Goal: Complete application form

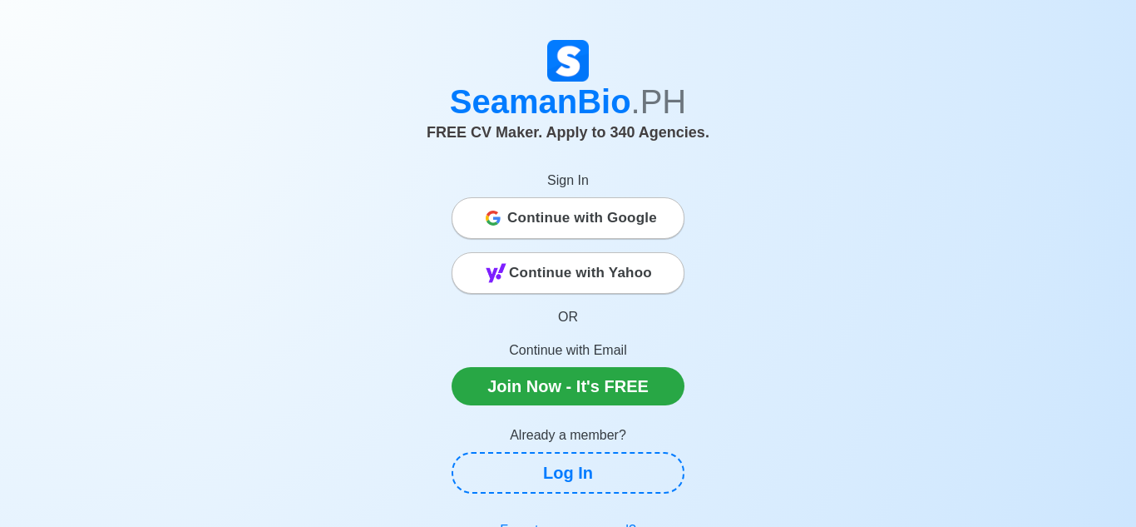
click at [544, 216] on span "Continue with Google" at bounding box center [582, 217] width 150 height 33
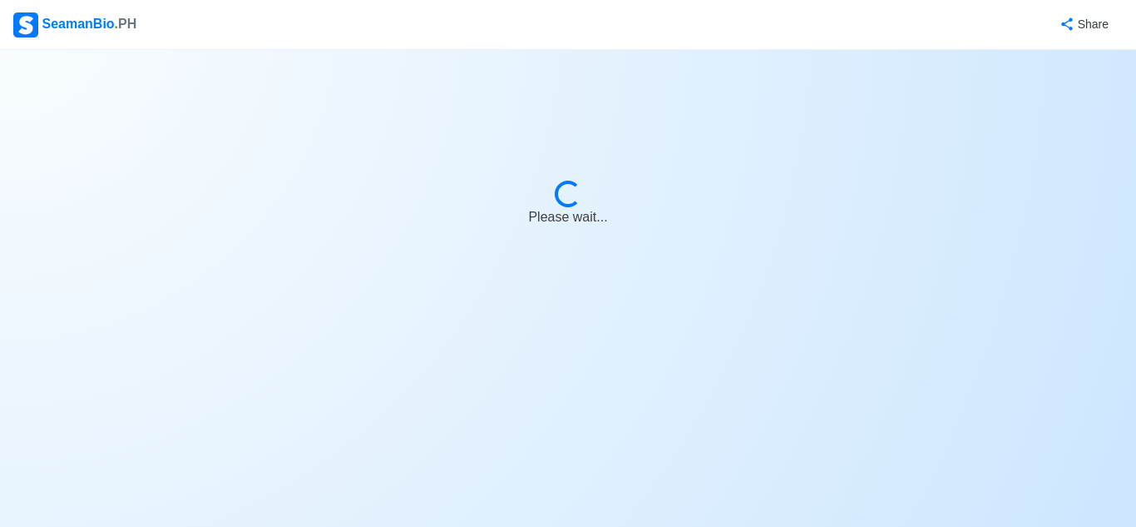
select select "Visible for Hiring"
select select "PH"
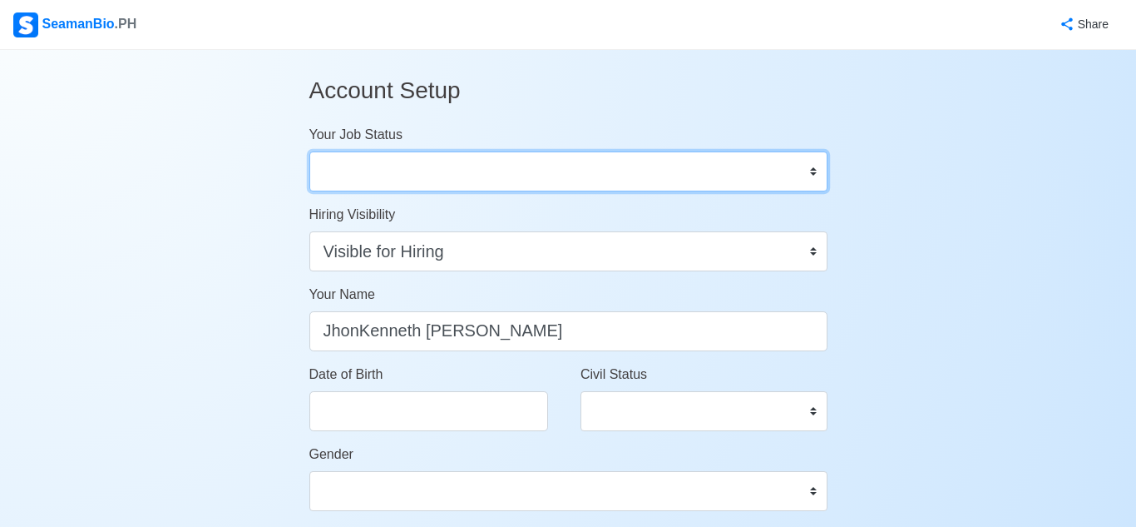
click at [467, 176] on select "Onboard Actively Looking for Job Not Looking for Job" at bounding box center [568, 171] width 518 height 40
select select "Actively Looking for Job"
click at [309, 151] on select "Onboard Actively Looking for Job Not Looking for Job" at bounding box center [568, 171] width 518 height 40
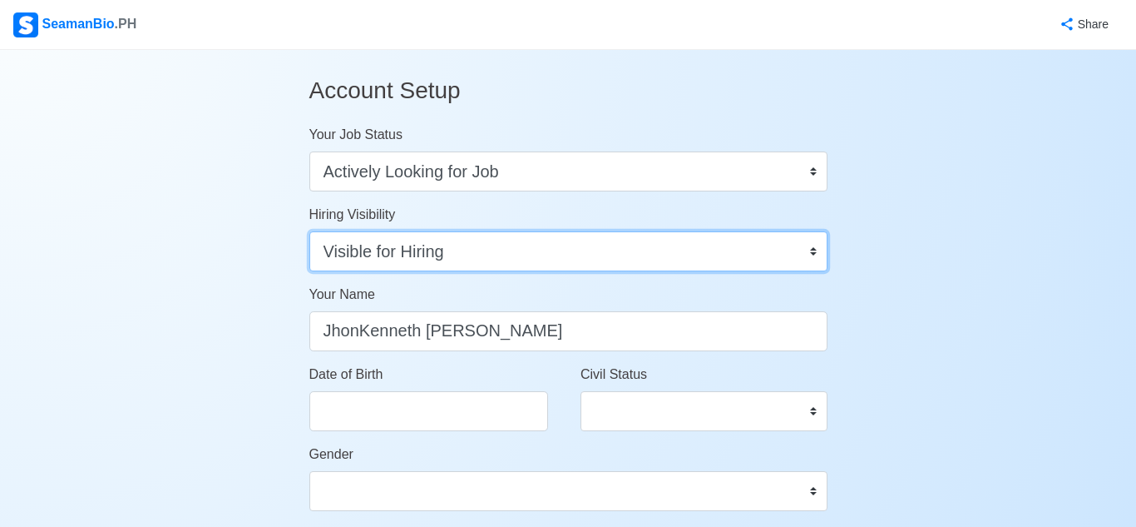
click at [461, 255] on select "Visible for Hiring Not Visible for Hiring" at bounding box center [568, 251] width 518 height 40
click at [309, 231] on select "Visible for Hiring Not Visible for Hiring" at bounding box center [568, 251] width 518 height 40
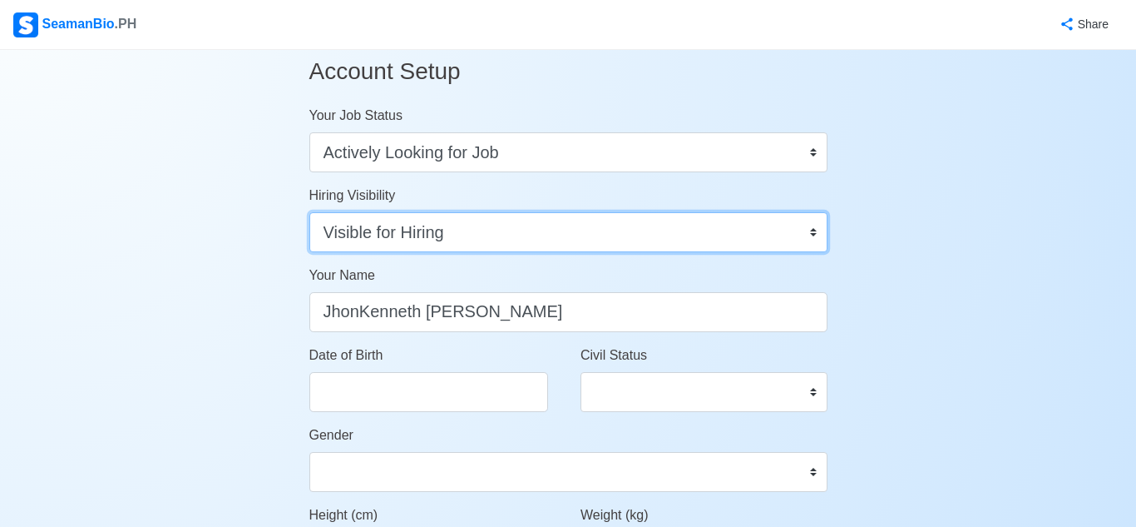
scroll to position [26, 0]
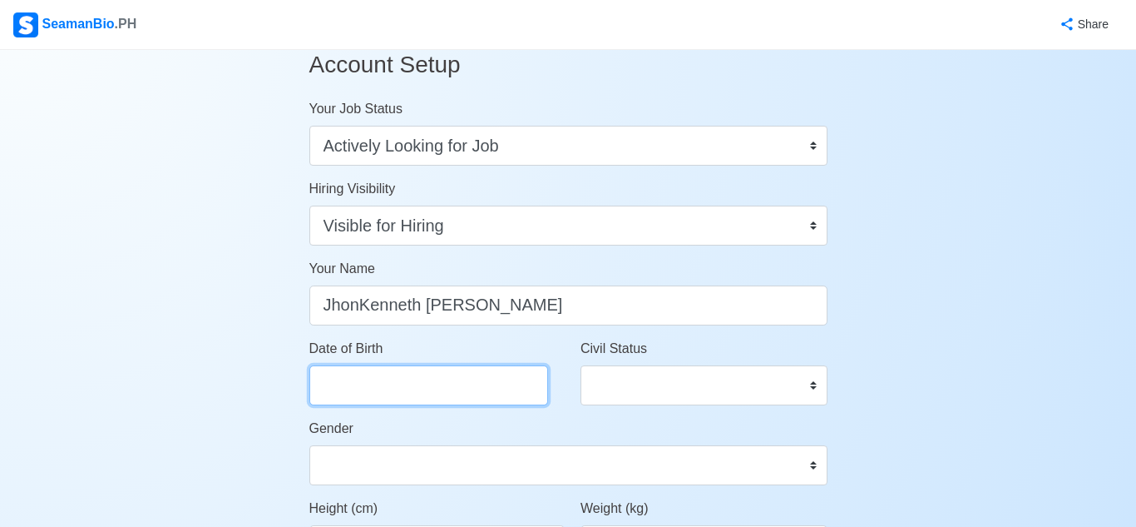
click at [436, 382] on input "Date of Birth" at bounding box center [428, 385] width 239 height 40
select select "****"
select select "******"
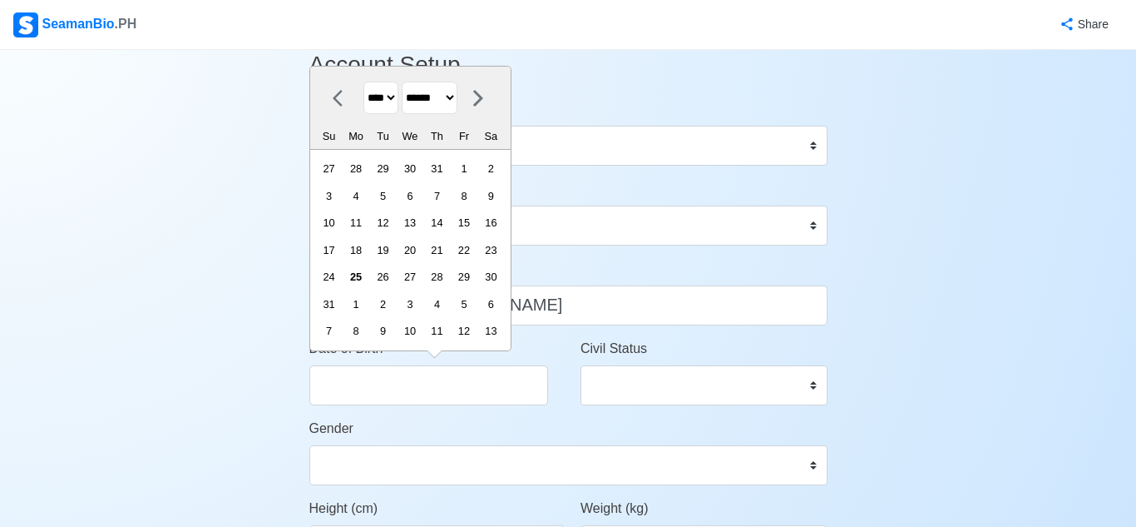
click at [385, 101] on select "**** **** **** **** **** **** **** **** **** **** **** **** **** **** **** ****…" at bounding box center [381, 98] width 35 height 32
select select "****"
click at [364, 107] on select "**** **** **** **** **** **** **** **** **** **** **** **** **** **** **** ****…" at bounding box center [381, 98] width 35 height 32
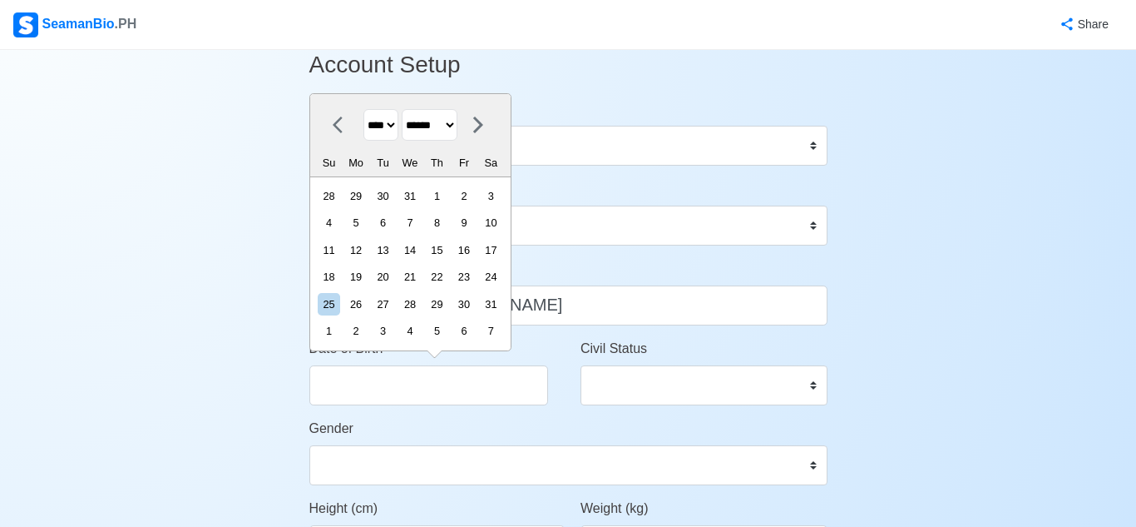
click at [435, 127] on select "******* ******** ***** ***** *** **** **** ****** ********* ******* ******** **…" at bounding box center [430, 125] width 56 height 32
select select "*********"
click at [404, 109] on select "******* ******** ***** ***** *** **** **** ****** ********* ******* ******** **…" at bounding box center [430, 125] width 56 height 32
click at [471, 276] on div "27" at bounding box center [464, 276] width 22 height 22
type input "09/27/2002"
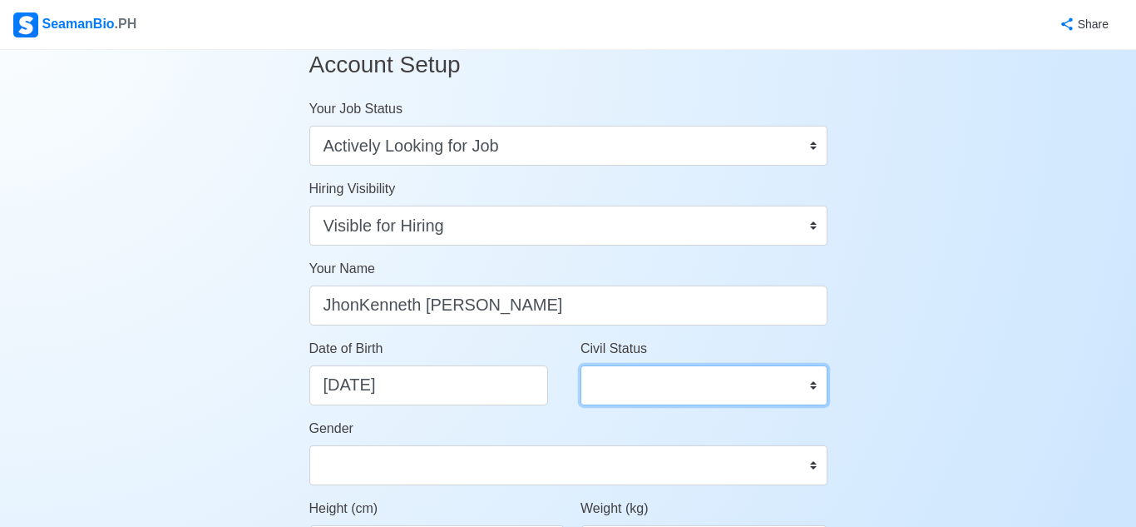
click at [661, 381] on select "Single Married Widowed Separated" at bounding box center [704, 385] width 247 height 40
select select "Single"
click at [581, 365] on select "Single Married Widowed Separated" at bounding box center [704, 385] width 247 height 40
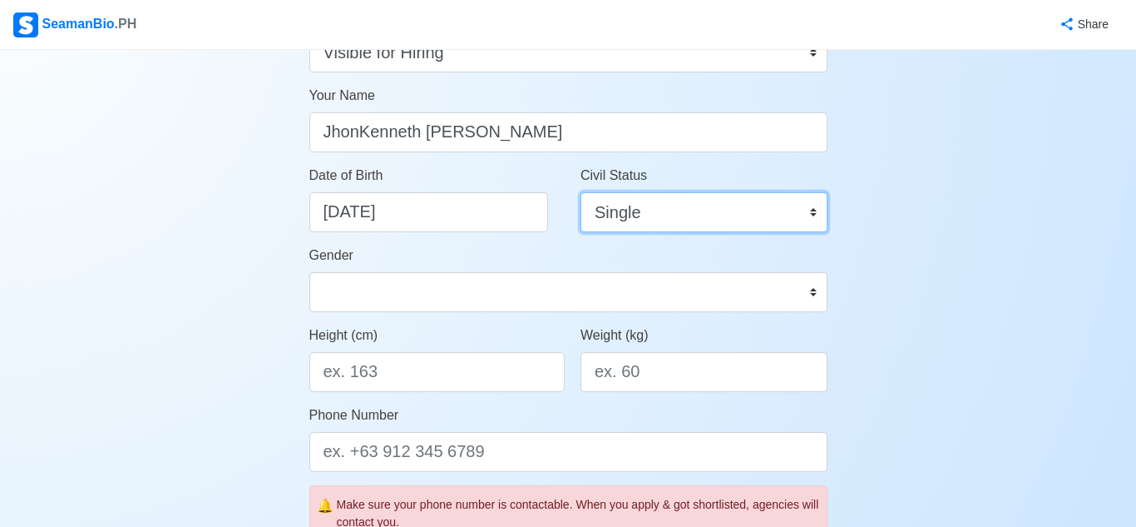
scroll to position [211, 0]
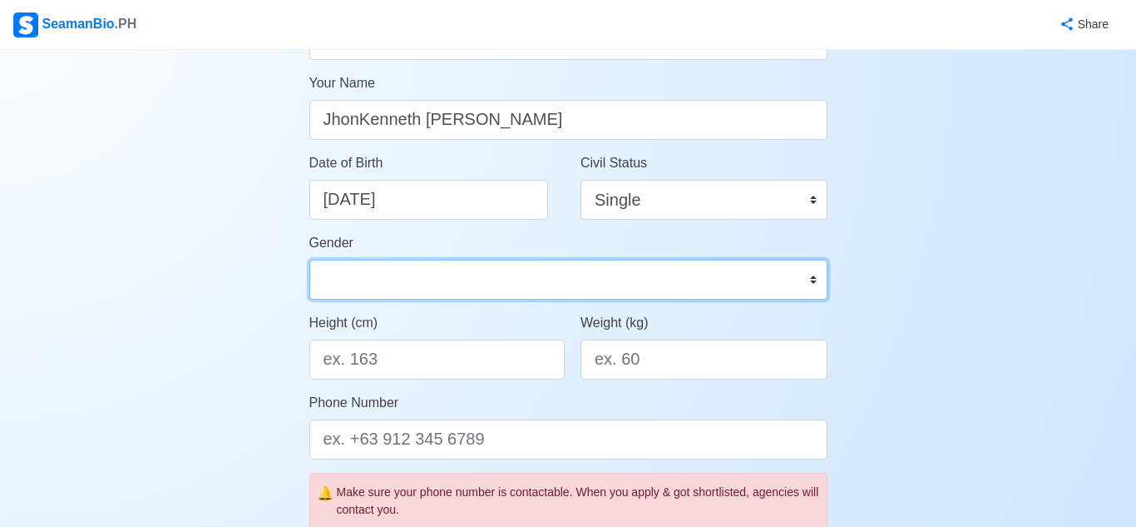
click at [487, 274] on select "Male Female" at bounding box center [568, 280] width 518 height 40
select select "Male"
click at [309, 260] on select "Male Female" at bounding box center [568, 280] width 518 height 40
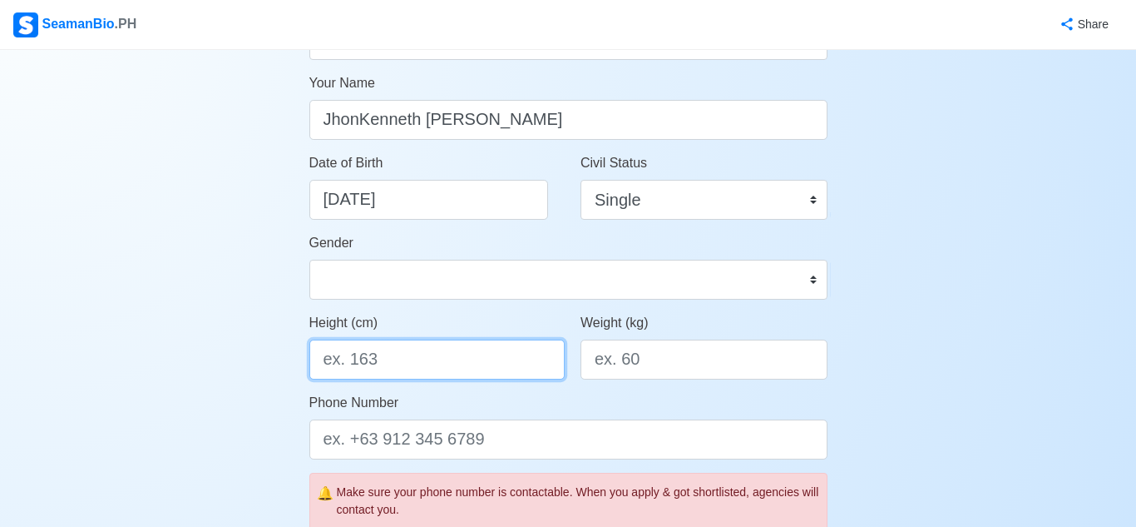
click at [407, 368] on input "Height (cm)" at bounding box center [437, 359] width 256 height 40
type input "165.10"
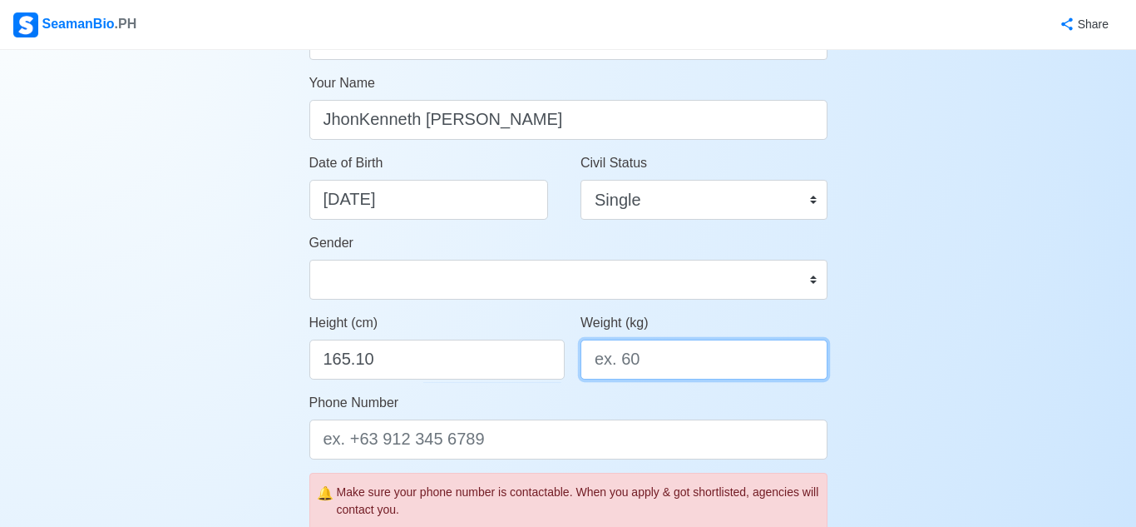
click at [672, 359] on input "Weight (kg)" at bounding box center [704, 359] width 247 height 40
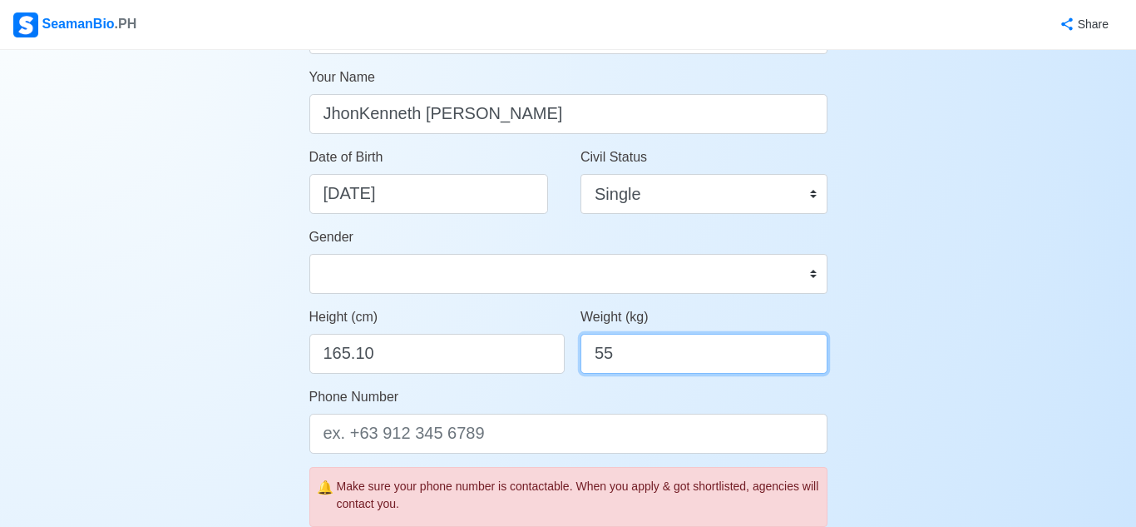
scroll to position [229, 0]
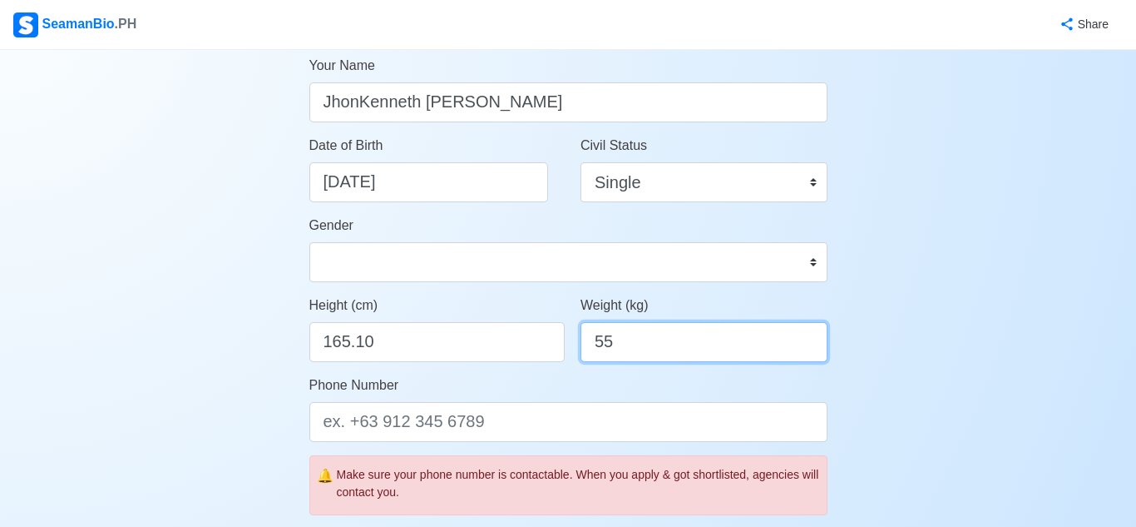
type input "55"
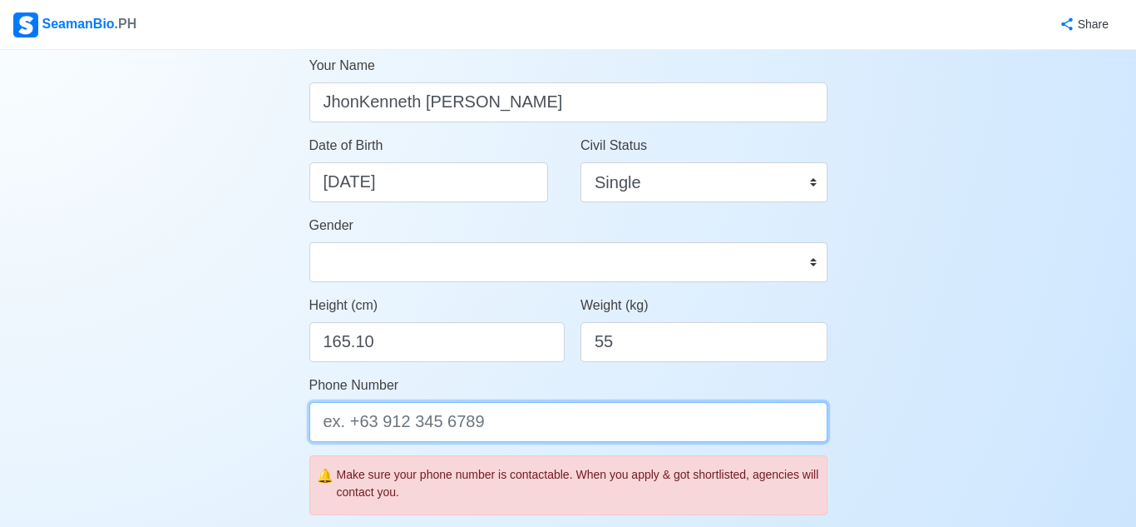
click at [557, 427] on input "Phone Number" at bounding box center [568, 422] width 518 height 40
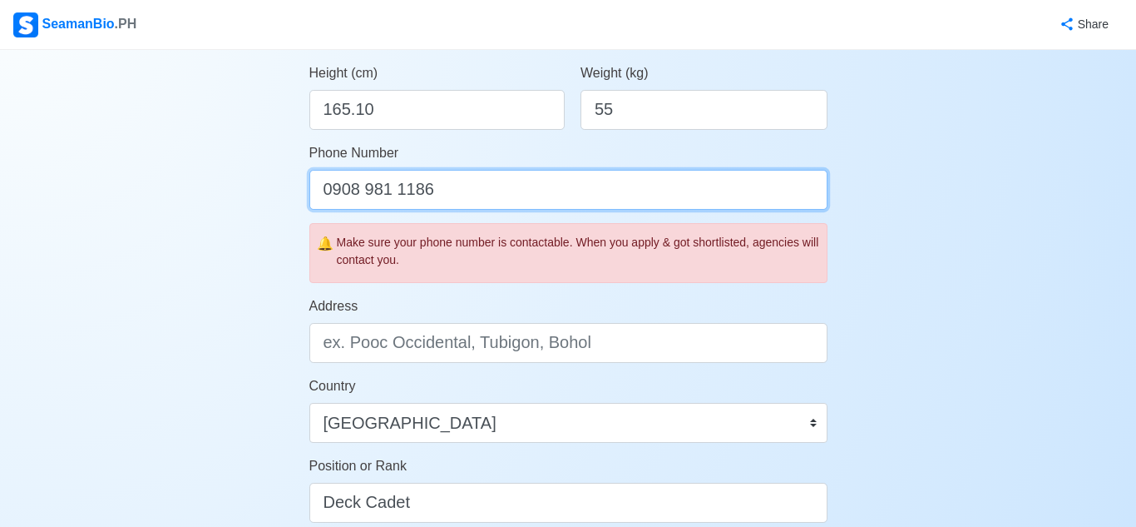
scroll to position [769, 0]
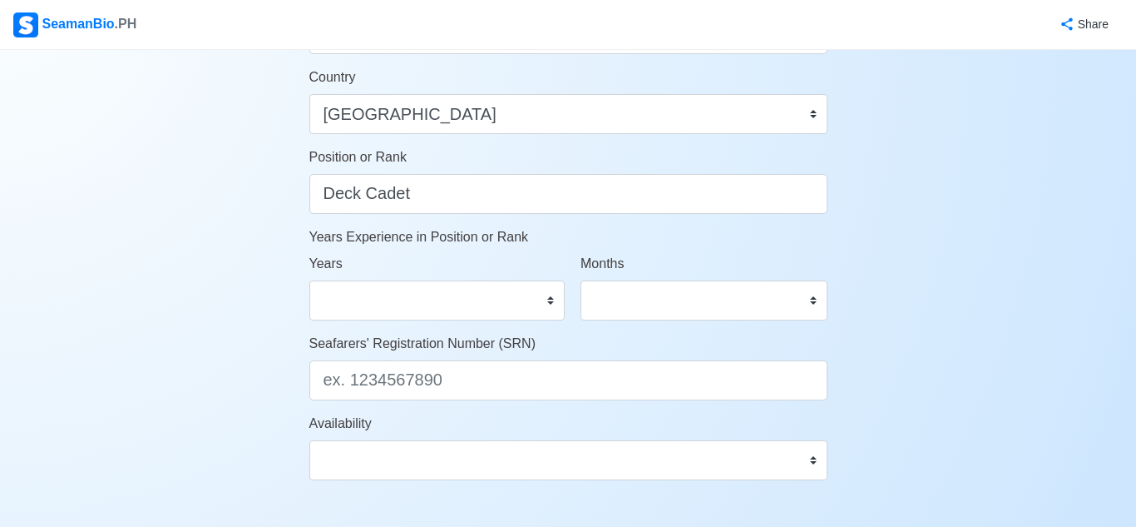
type input "0908 981 1186"
click at [536, 304] on select "0 1 2 3 4 5 6 7 8 9 10 11 12 13 14 15 16 17 18 19 20 21 22 23 24 25 26 27 28 29…" at bounding box center [437, 300] width 256 height 40
select select "0"
click at [309, 280] on select "0 1 2 3 4 5 6 7 8 9 10 11 12 13 14 15 16 17 18 19 20 21 22 23 24 25 26 27 28 29…" at bounding box center [437, 300] width 256 height 40
click at [627, 299] on select "0 1 2 3 4 5 6 7 8 9 10 11" at bounding box center [704, 300] width 247 height 40
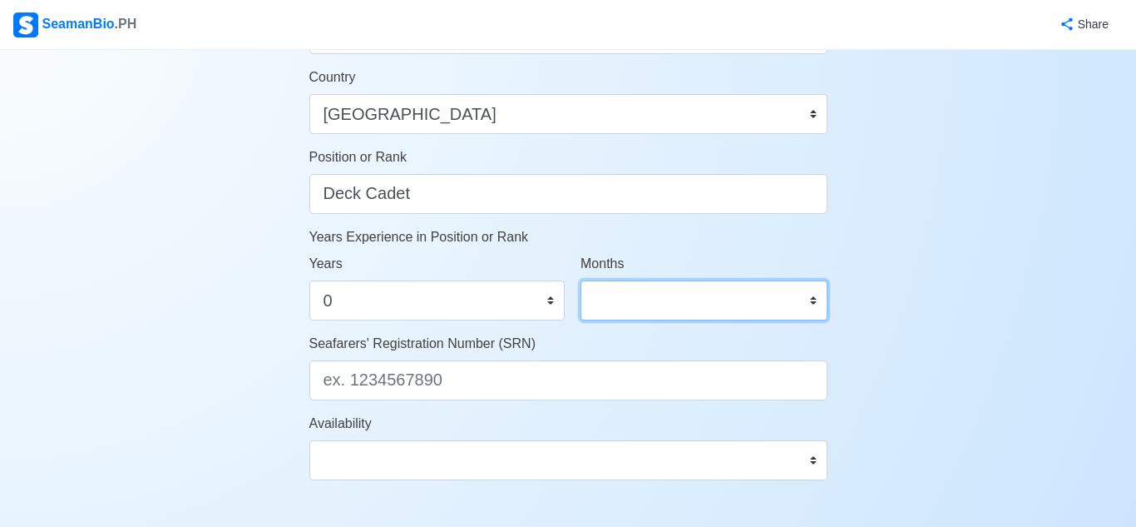
select select "0"
click at [581, 280] on select "0 1 2 3 4 5 6 7 8 9 10 11" at bounding box center [704, 300] width 247 height 40
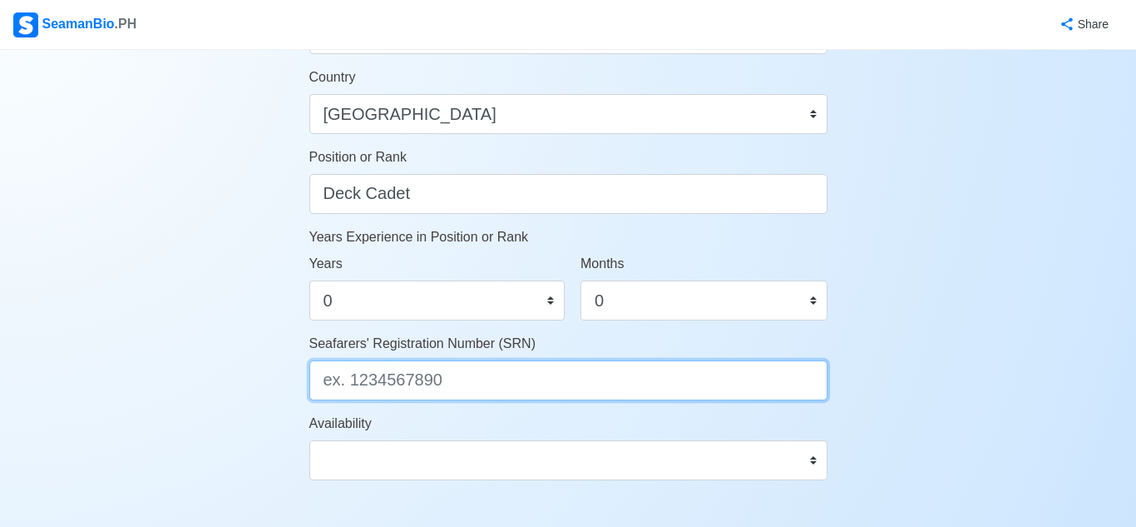
click at [508, 378] on input "Seafarers' Registration Number (SRN)" at bounding box center [568, 380] width 518 height 40
type input "0209270061"
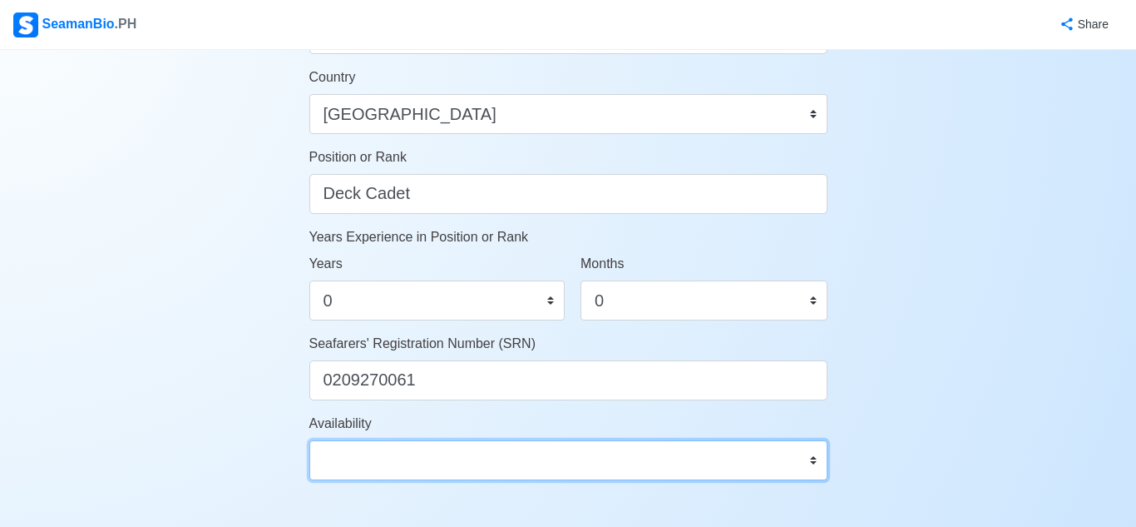
drag, startPoint x: 491, startPoint y: 451, endPoint x: 491, endPoint y: 462, distance: 10.8
click at [491, 455] on select "Immediate Sep 2025 Oct 2025 Nov 2025 Dec 2025 Jan 2026 Feb 2026 Mar 2026 Apr 20…" at bounding box center [568, 460] width 518 height 40
click at [482, 459] on select "Immediate Sep 2025 Oct 2025 Nov 2025 Dec 2025 Jan 2026 Feb 2026 Mar 2026 Apr 20…" at bounding box center [568, 460] width 518 height 40
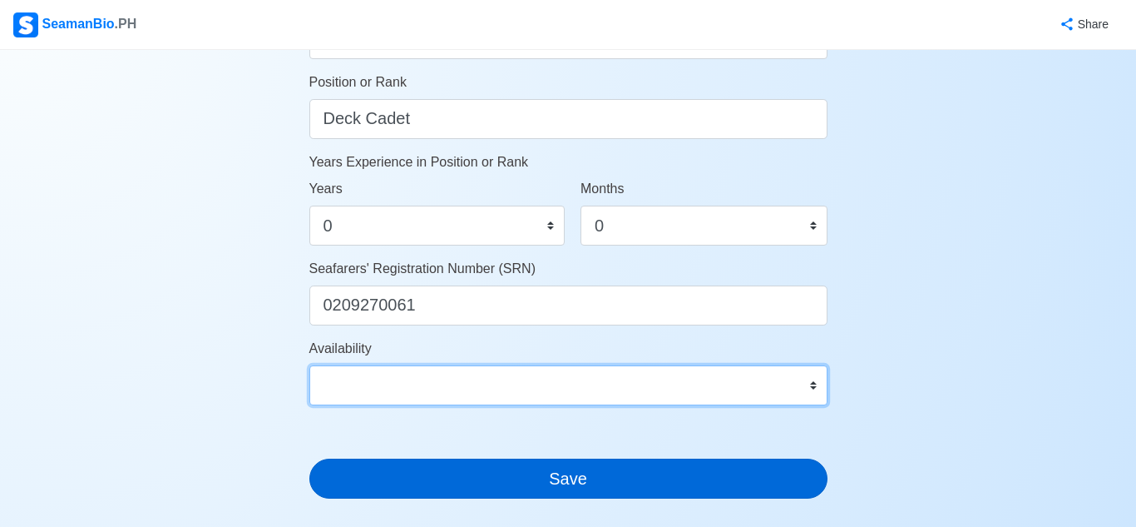
scroll to position [873, 0]
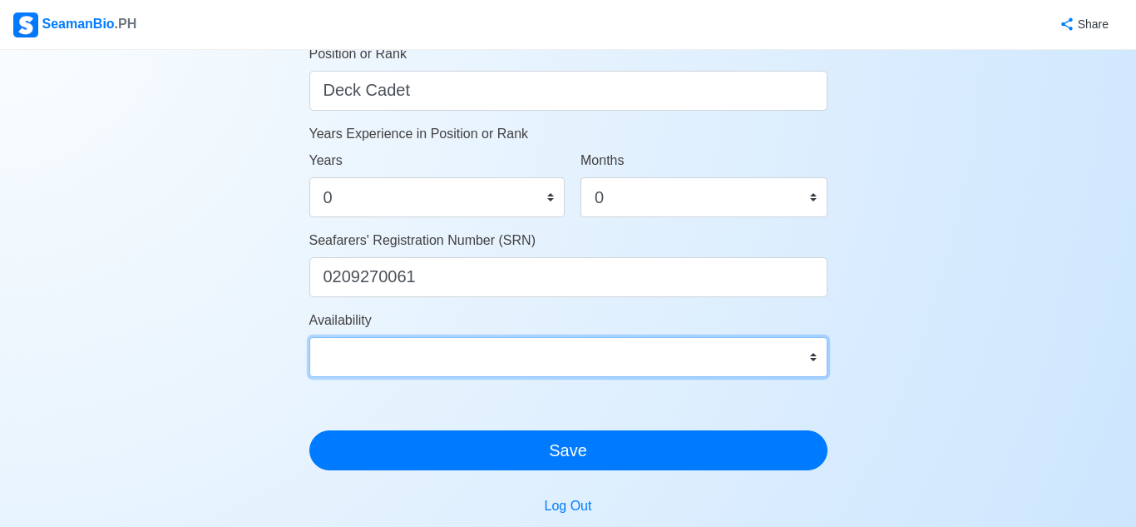
click at [494, 353] on select "Immediate Sep 2025 Oct 2025 Nov 2025 Dec 2025 Jan 2026 Feb 2026 Mar 2026 Apr 20…" at bounding box center [568, 357] width 518 height 40
select select "1756656000000"
click at [309, 337] on select "Immediate Sep 2025 Oct 2025 Nov 2025 Dec 2025 Jan 2026 Feb 2026 Mar 2026 Apr 20…" at bounding box center [568, 357] width 518 height 40
click at [487, 346] on select "Immediate Sep 2025 Oct 2025 Nov 2025 Dec 2025 Jan 2026 Feb 2026 Mar 2026 Apr 20…" at bounding box center [568, 357] width 518 height 40
click at [309, 337] on select "Immediate Sep 2025 Oct 2025 Nov 2025 Dec 2025 Jan 2026 Feb 2026 Mar 2026 Apr 20…" at bounding box center [568, 357] width 518 height 40
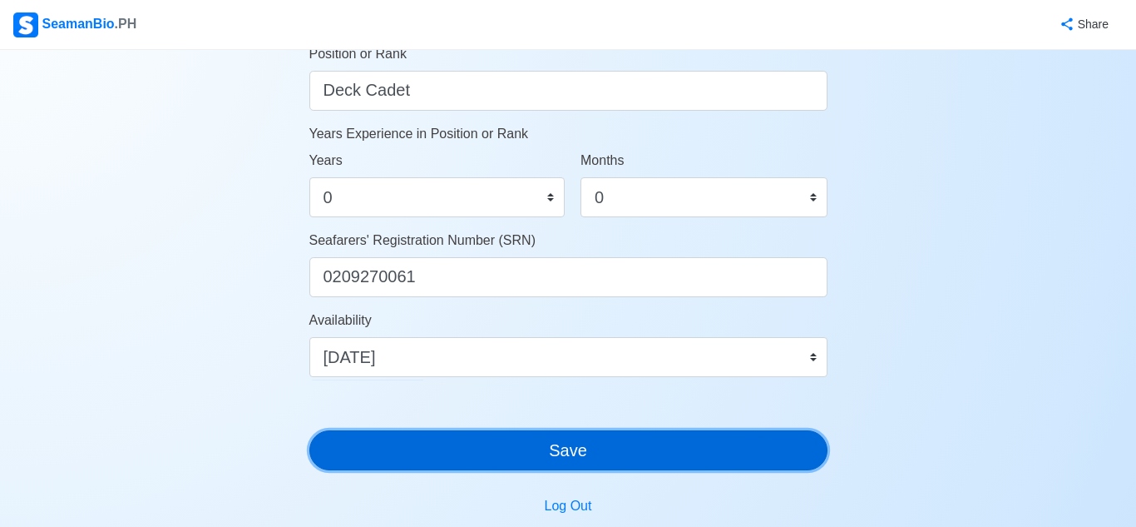
click at [522, 443] on button "Save" at bounding box center [568, 450] width 518 height 40
click at [535, 453] on button "Save" at bounding box center [568, 450] width 518 height 40
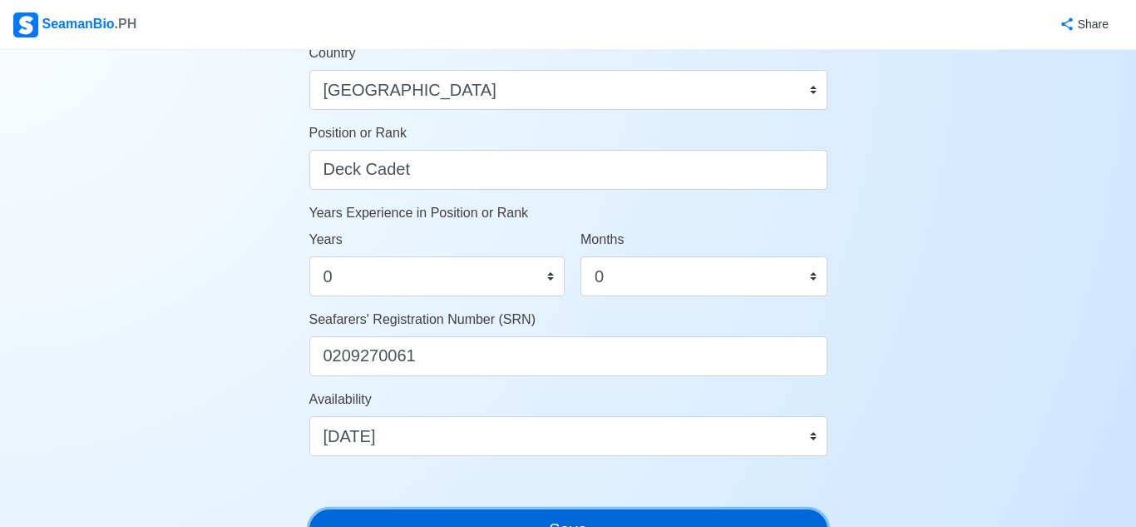
scroll to position [537, 0]
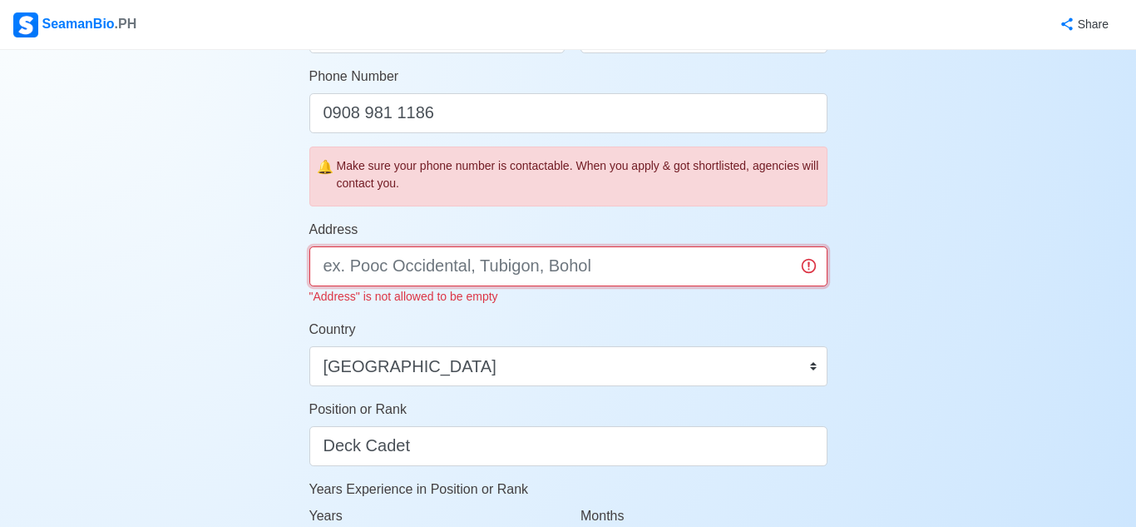
click at [502, 278] on input "Address" at bounding box center [568, 266] width 518 height 40
type input "N"
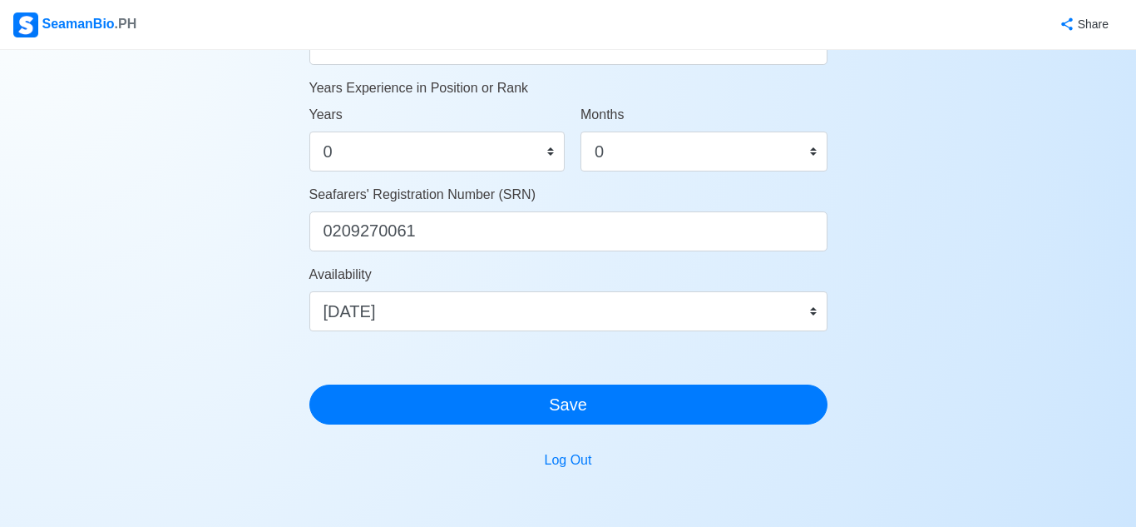
scroll to position [1041, 0]
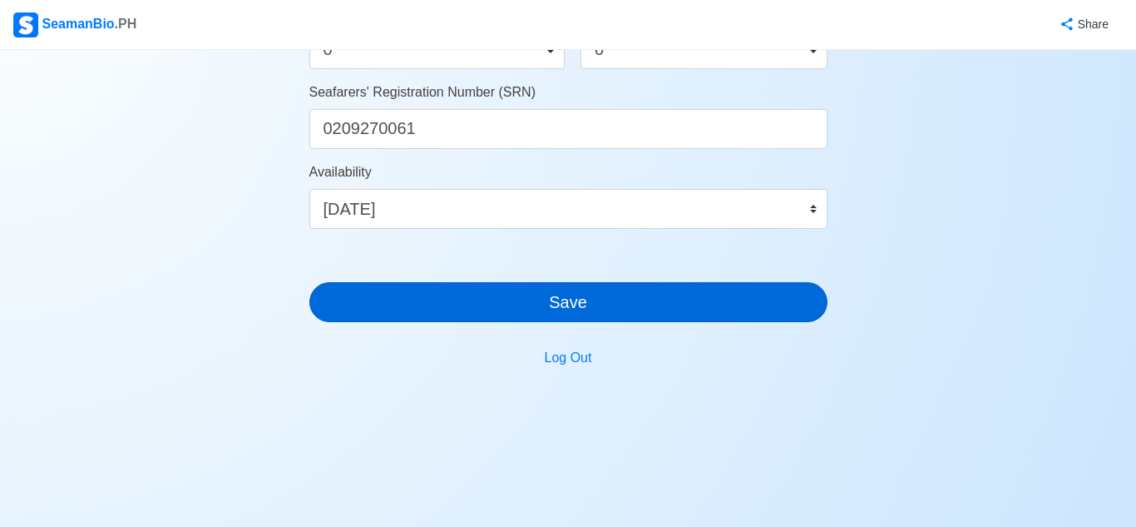
type input "BLK 1 LOT 8 VILLA ENRICO HEGHTS SARANAY BAGUMBONG CALOOCAN CITY"
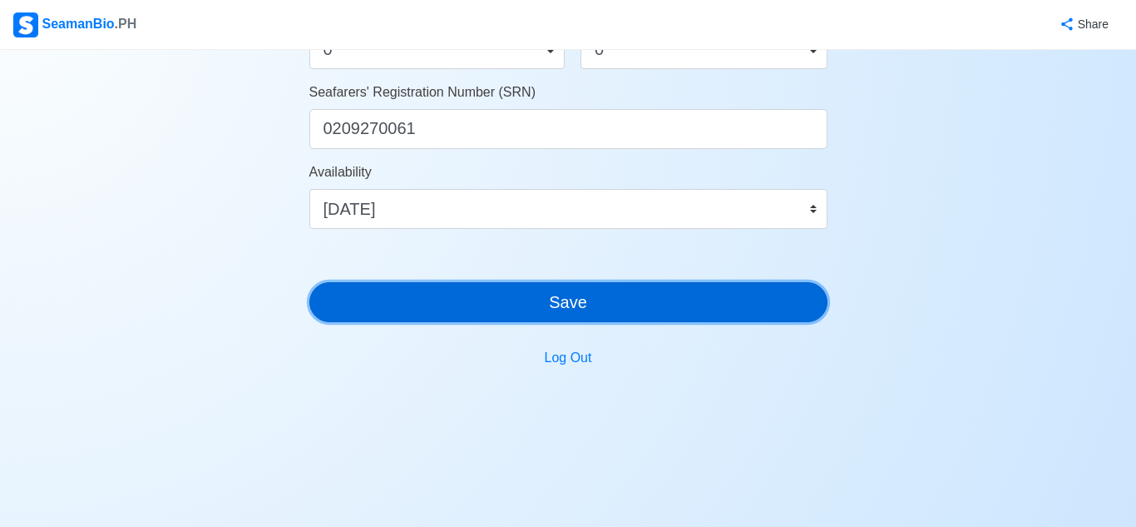
click at [550, 299] on button "Save" at bounding box center [568, 302] width 518 height 40
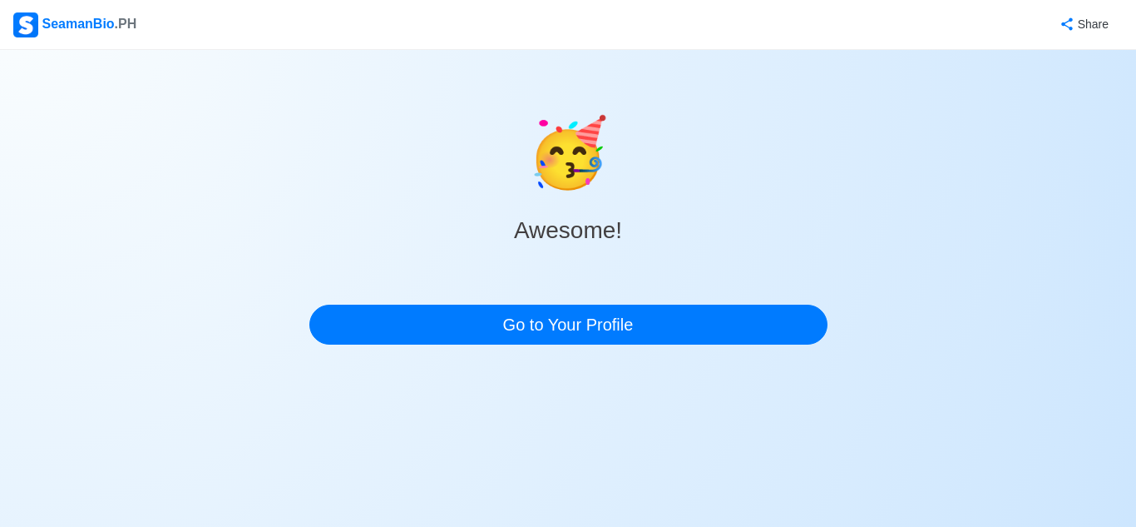
scroll to position [0, 0]
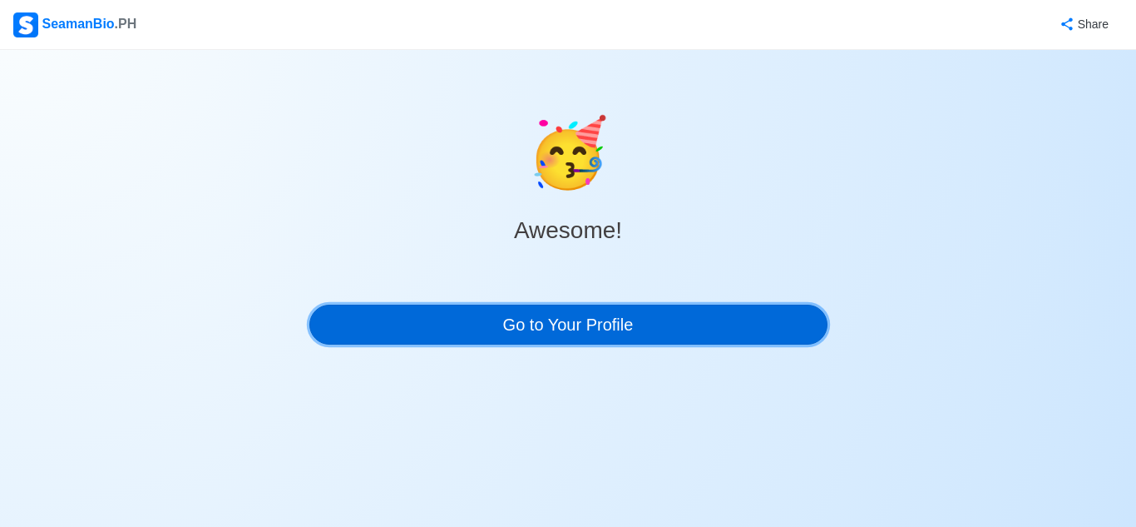
click at [581, 341] on link "Go to Your Profile" at bounding box center [568, 324] width 518 height 40
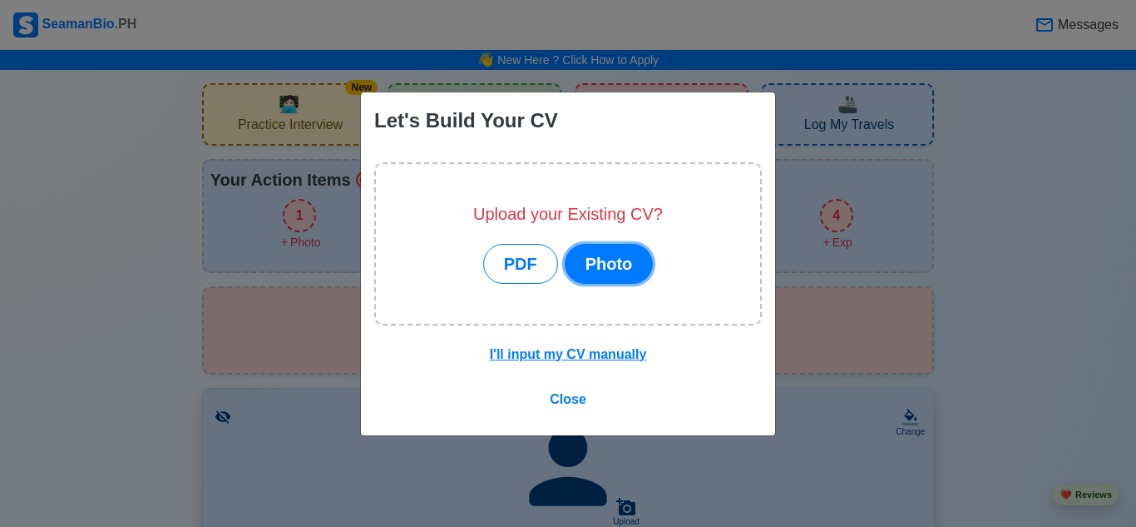
click at [604, 265] on button "Photo" at bounding box center [609, 264] width 89 height 40
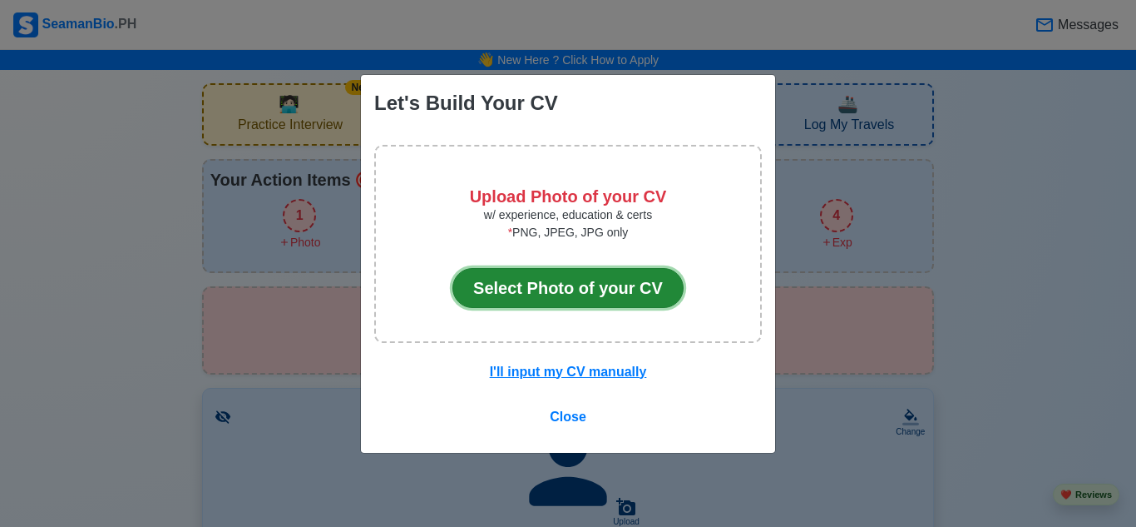
click at [543, 296] on button "Select Photo of your CV" at bounding box center [568, 288] width 231 height 40
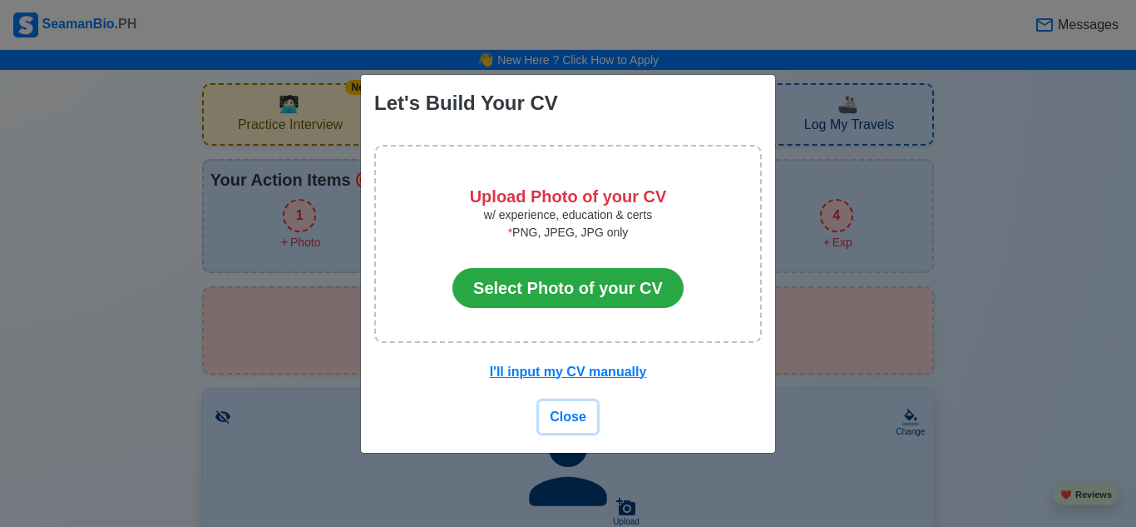
click at [574, 415] on span "Close" at bounding box center [568, 416] width 37 height 14
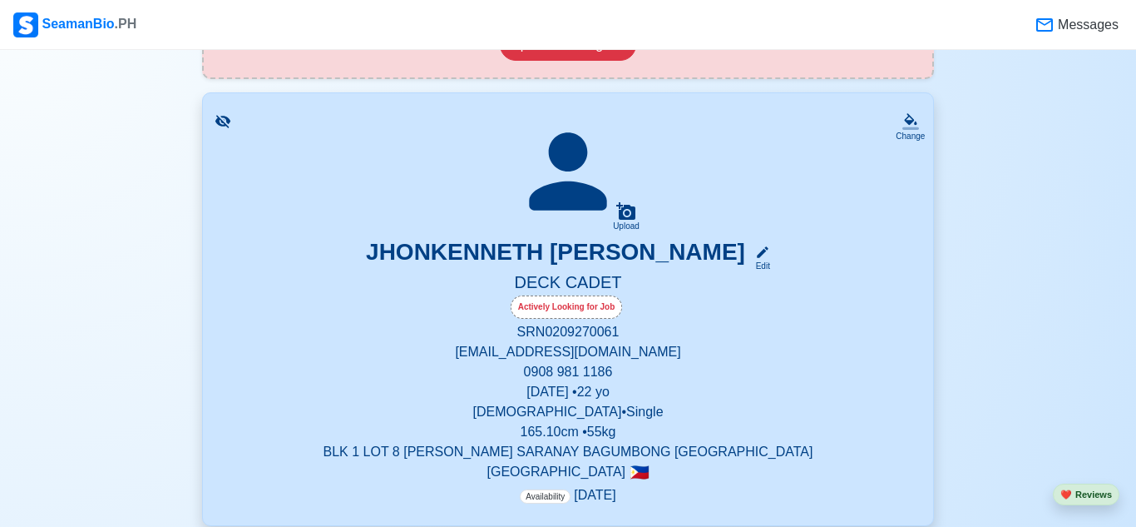
scroll to position [296, 0]
click at [556, 176] on icon at bounding box center [568, 170] width 116 height 116
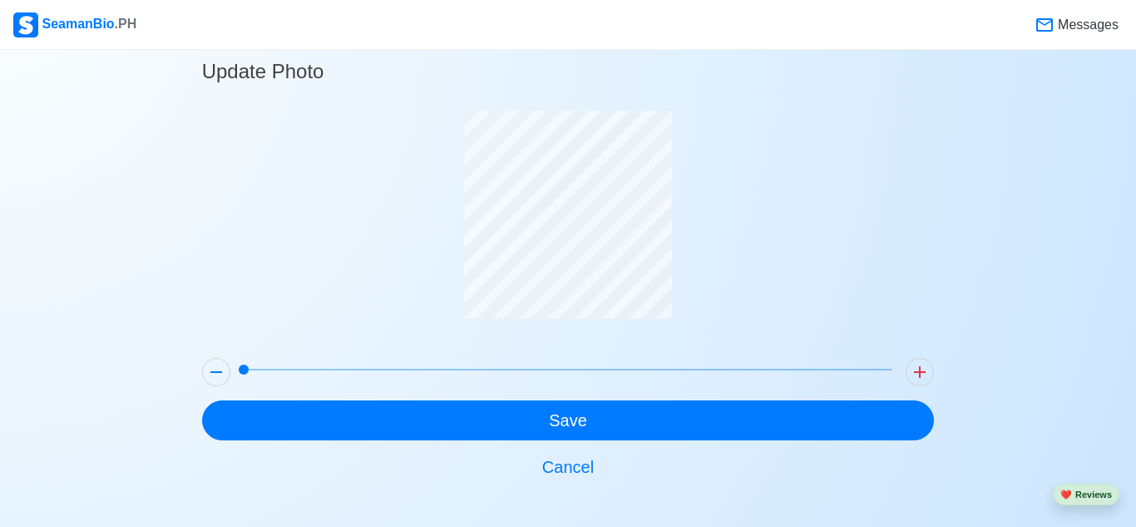
scroll to position [30, 0]
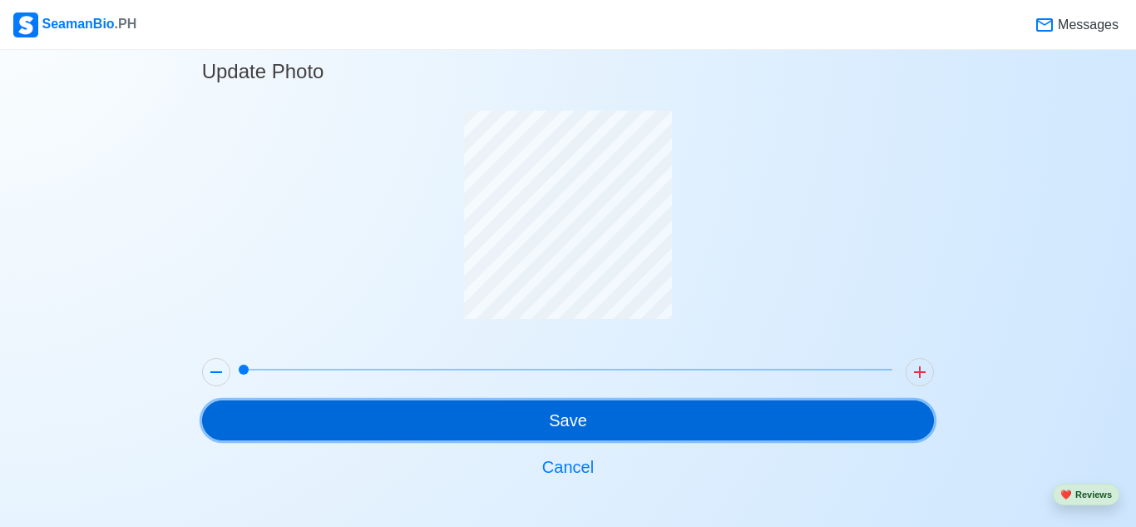
click at [638, 426] on button "Save" at bounding box center [568, 420] width 733 height 40
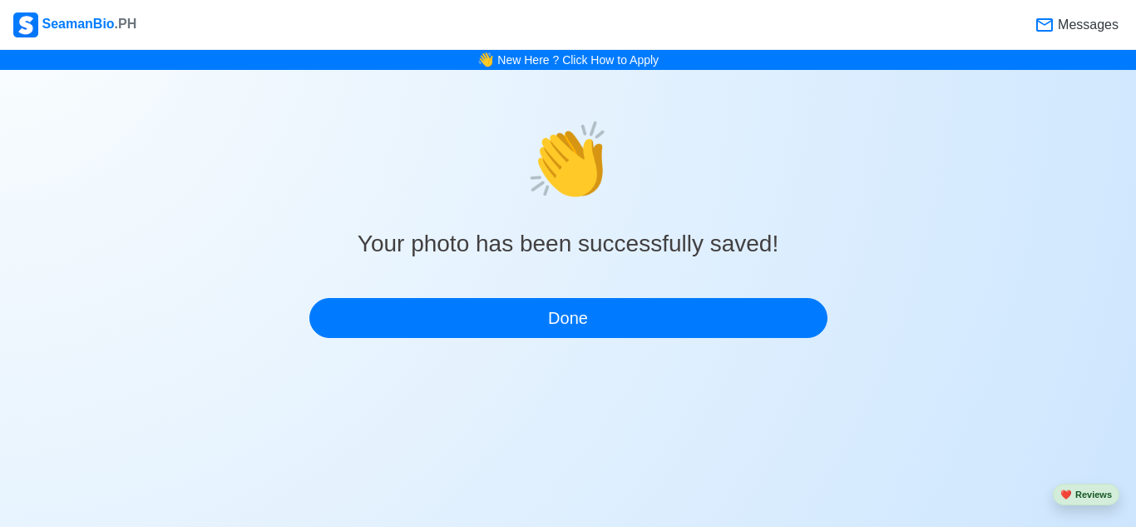
scroll to position [0, 0]
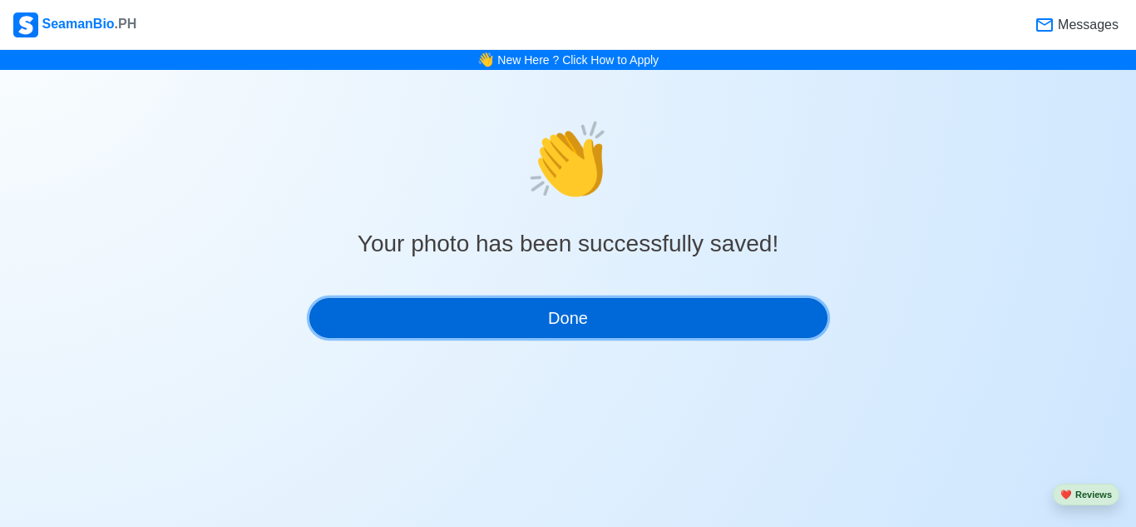
click at [566, 319] on button "Done" at bounding box center [568, 318] width 518 height 40
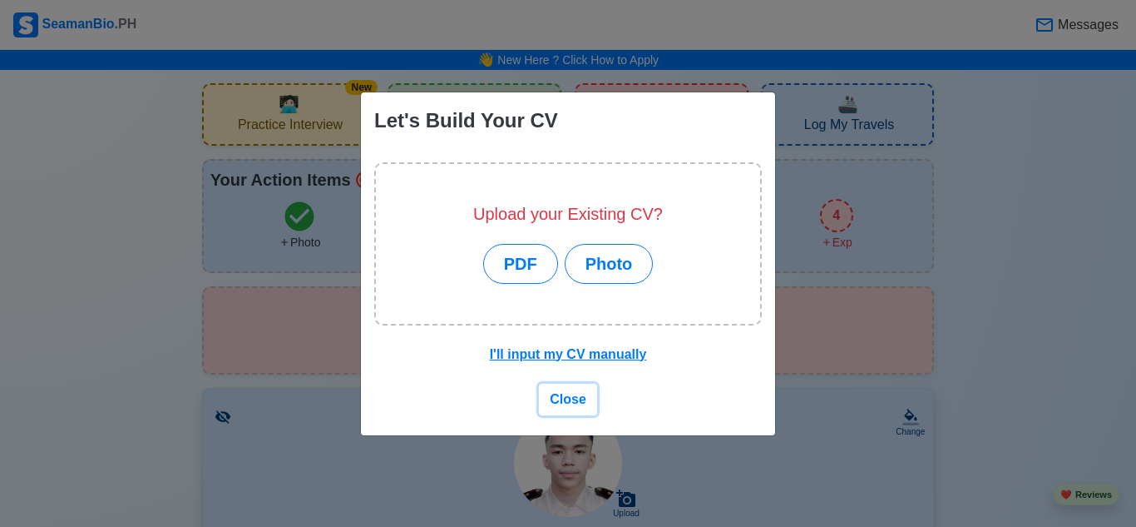
click at [571, 401] on span "Close" at bounding box center [568, 399] width 37 height 14
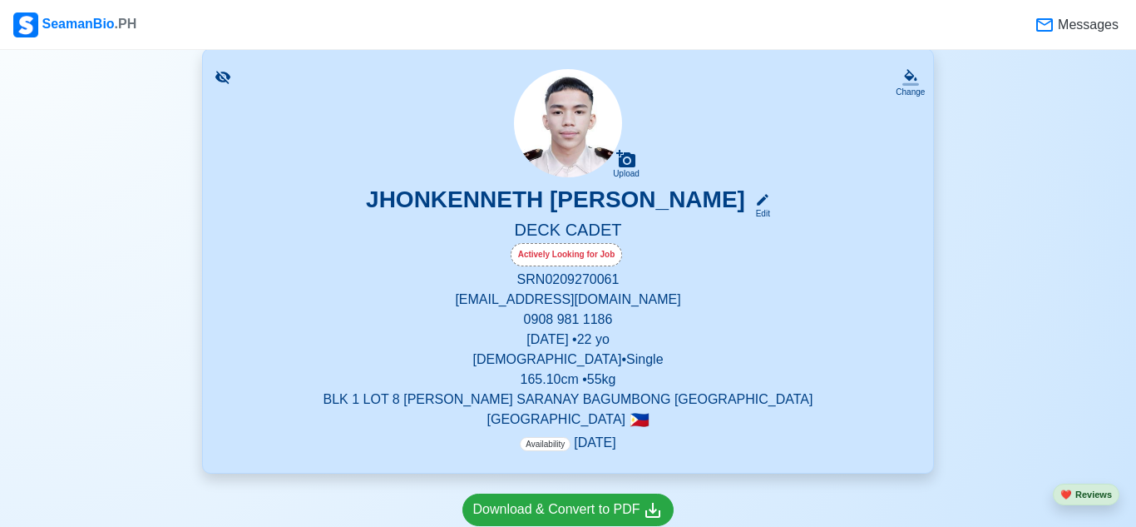
scroll to position [184, 0]
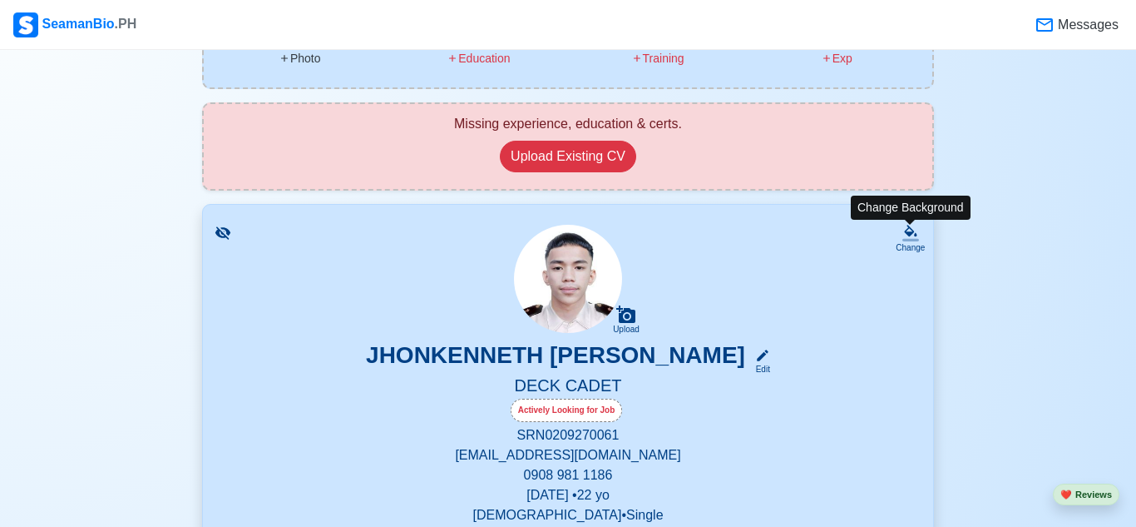
click at [904, 235] on icon at bounding box center [911, 233] width 17 height 17
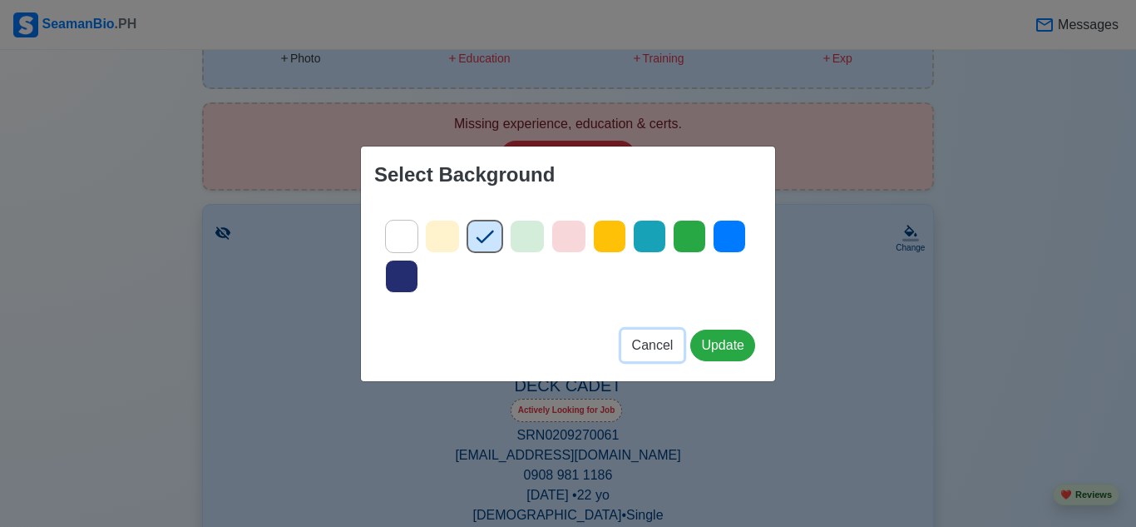
click at [667, 348] on span "Cancel" at bounding box center [653, 345] width 42 height 14
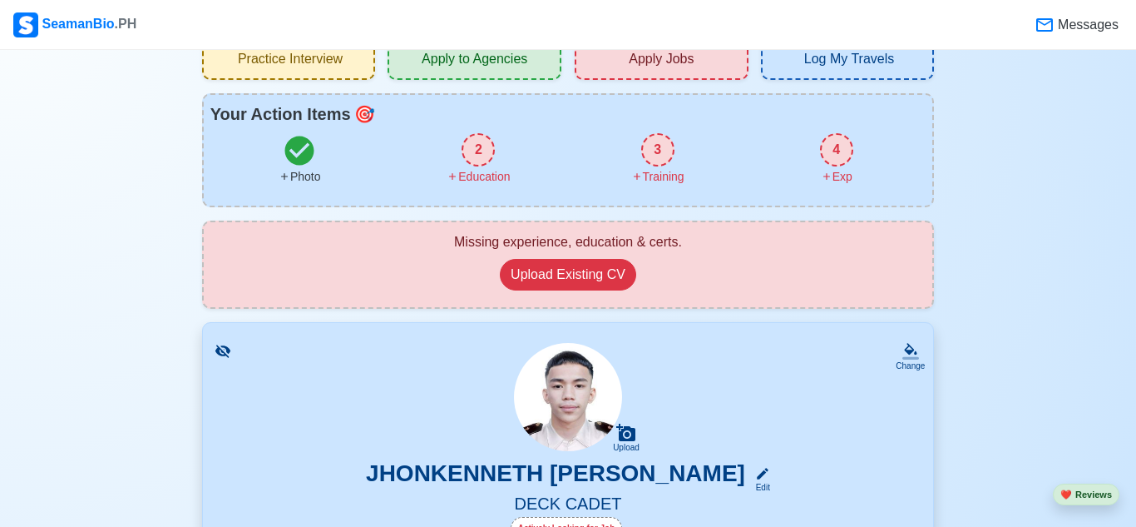
scroll to position [0, 0]
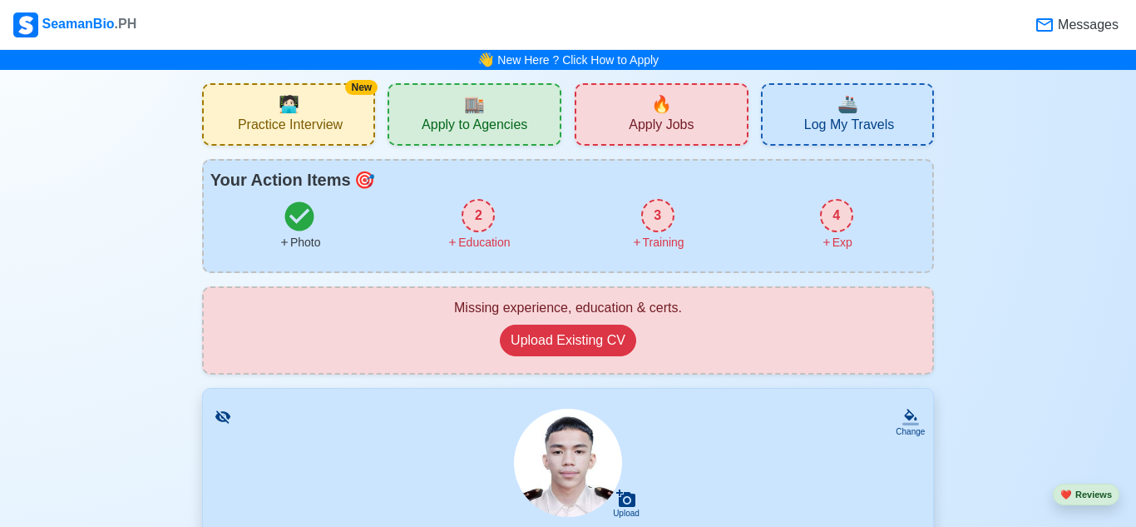
click at [437, 121] on span "Apply to Agencies" at bounding box center [475, 126] width 106 height 21
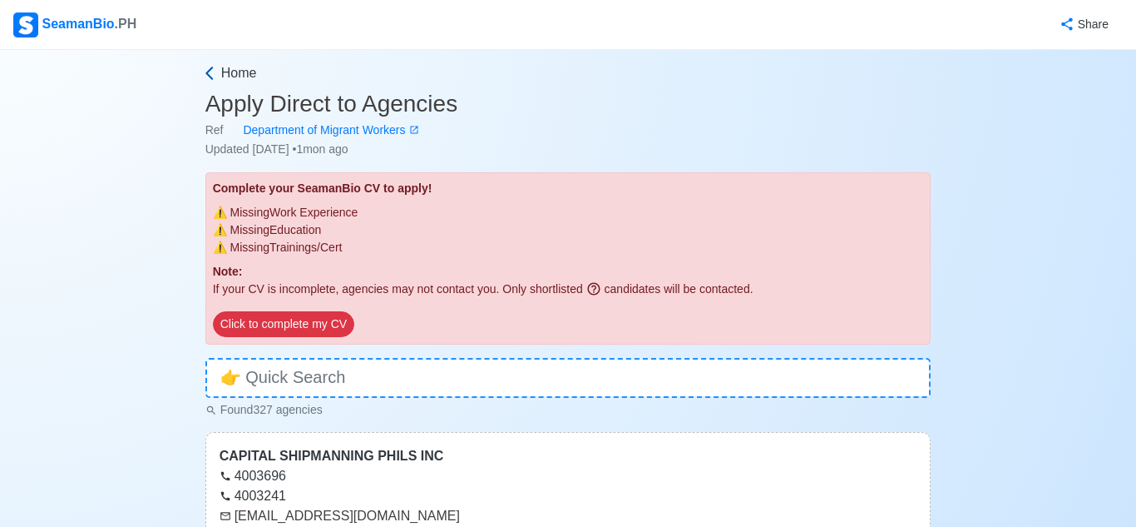
click at [217, 74] on icon at bounding box center [209, 73] width 17 height 17
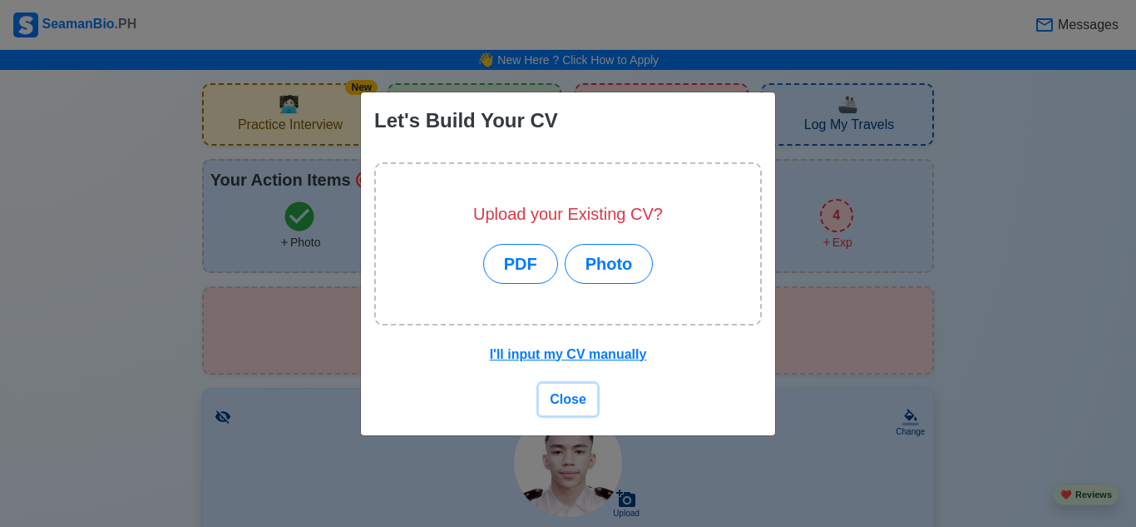
click at [576, 403] on span "Close" at bounding box center [568, 399] width 37 height 14
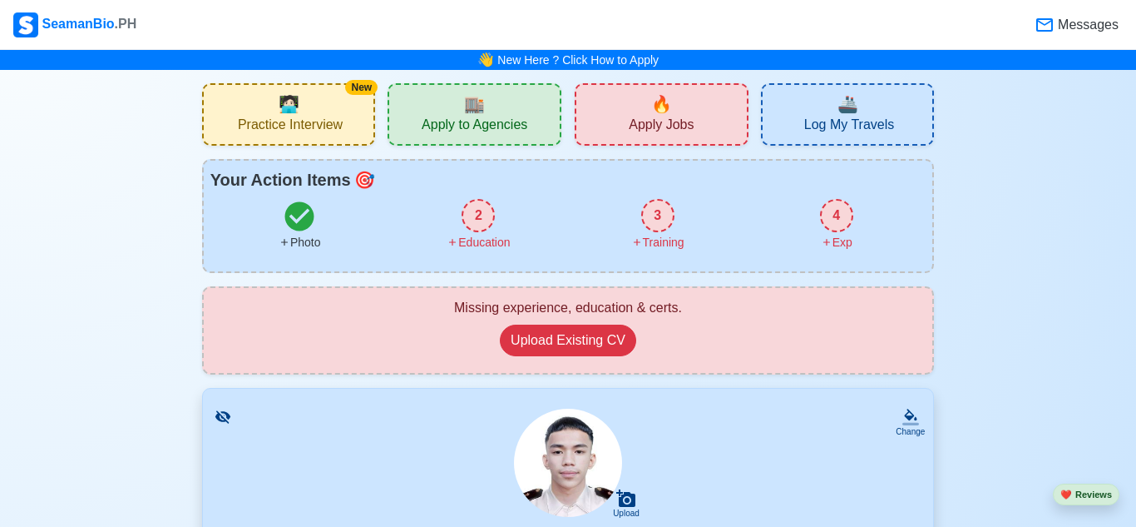
click at [312, 129] on span "Practice Interview" at bounding box center [290, 126] width 105 height 21
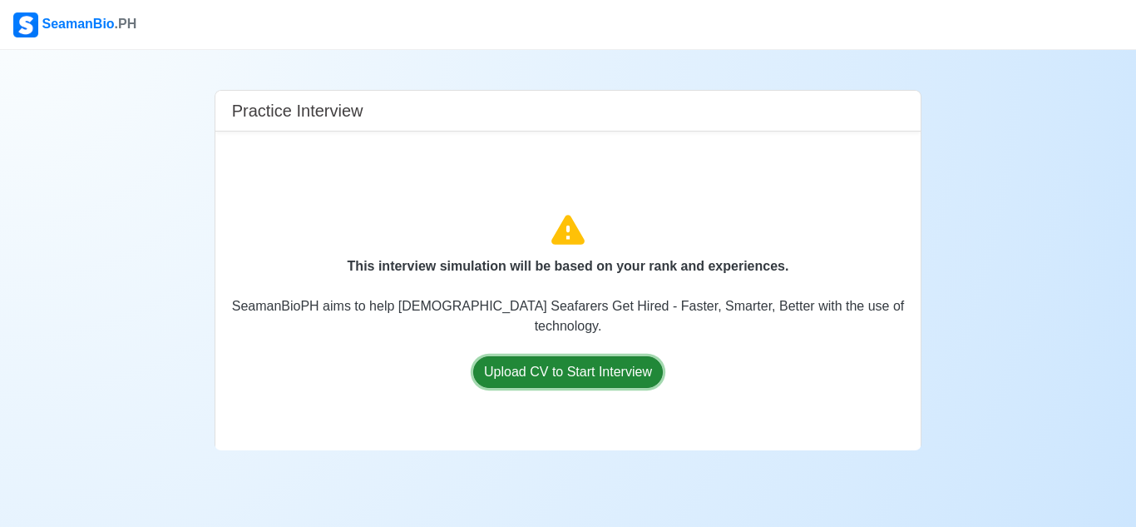
click at [553, 368] on button "Upload CV to Start Interview" at bounding box center [568, 372] width 190 height 32
